Goal: Task Accomplishment & Management: Use online tool/utility

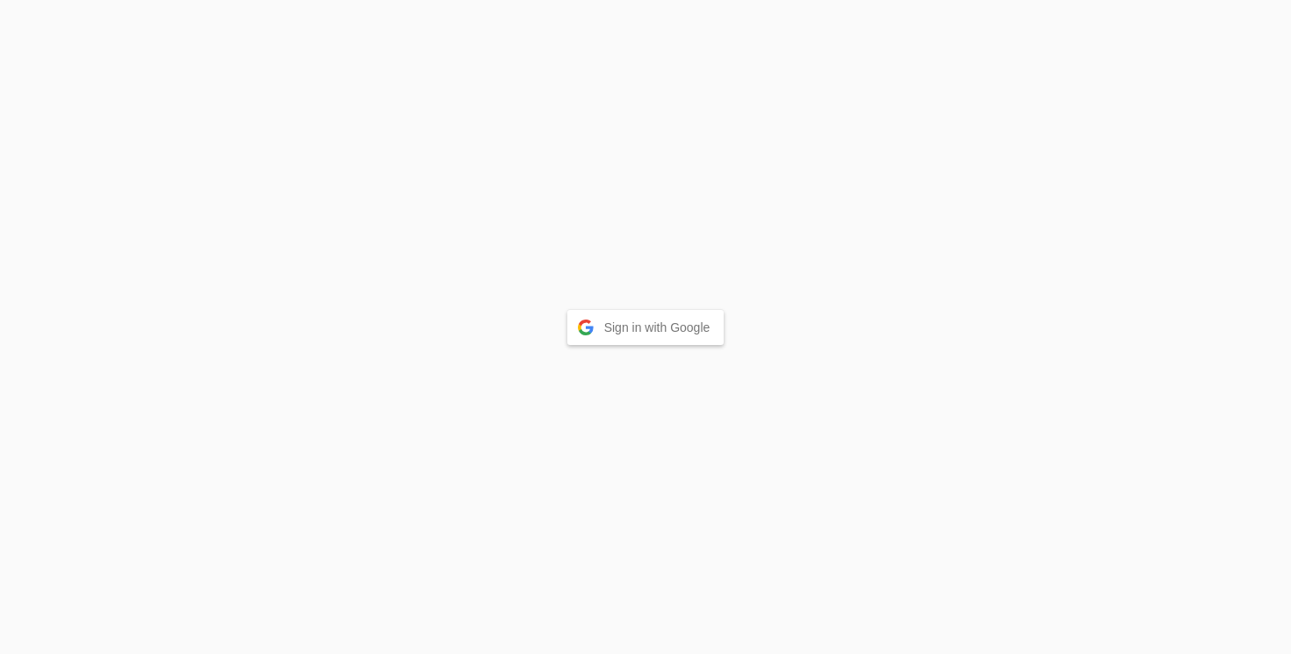
click at [650, 323] on button "Sign in with Google" at bounding box center [645, 327] width 157 height 35
